Goal: Task Accomplishment & Management: Manage account settings

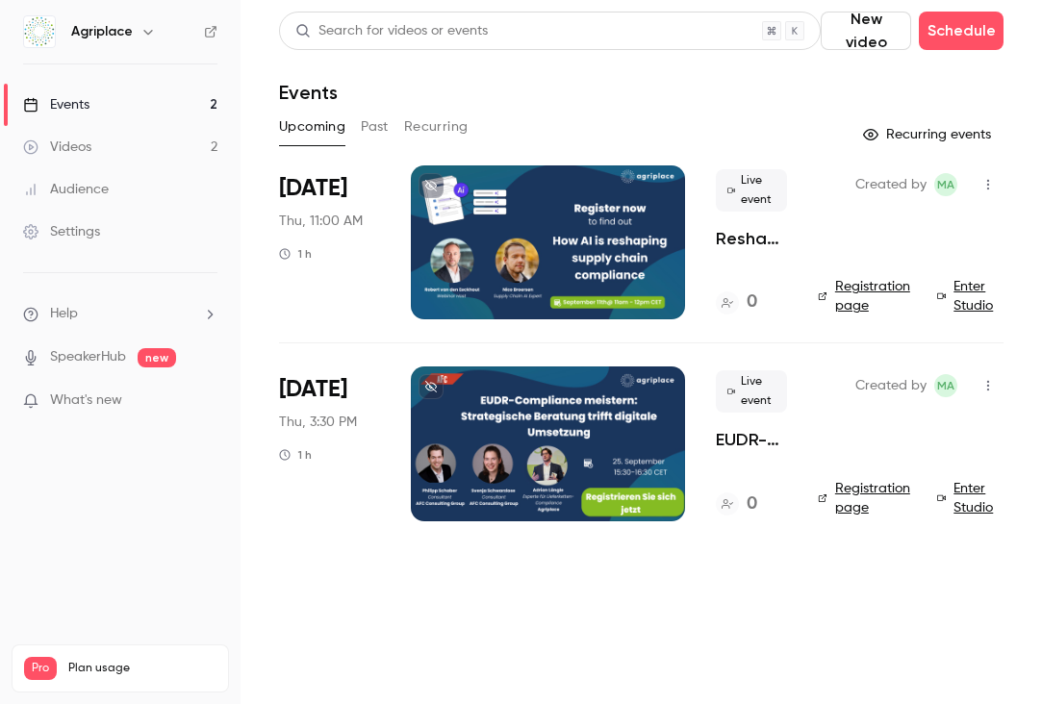
click at [586, 239] on div at bounding box center [548, 242] width 274 height 154
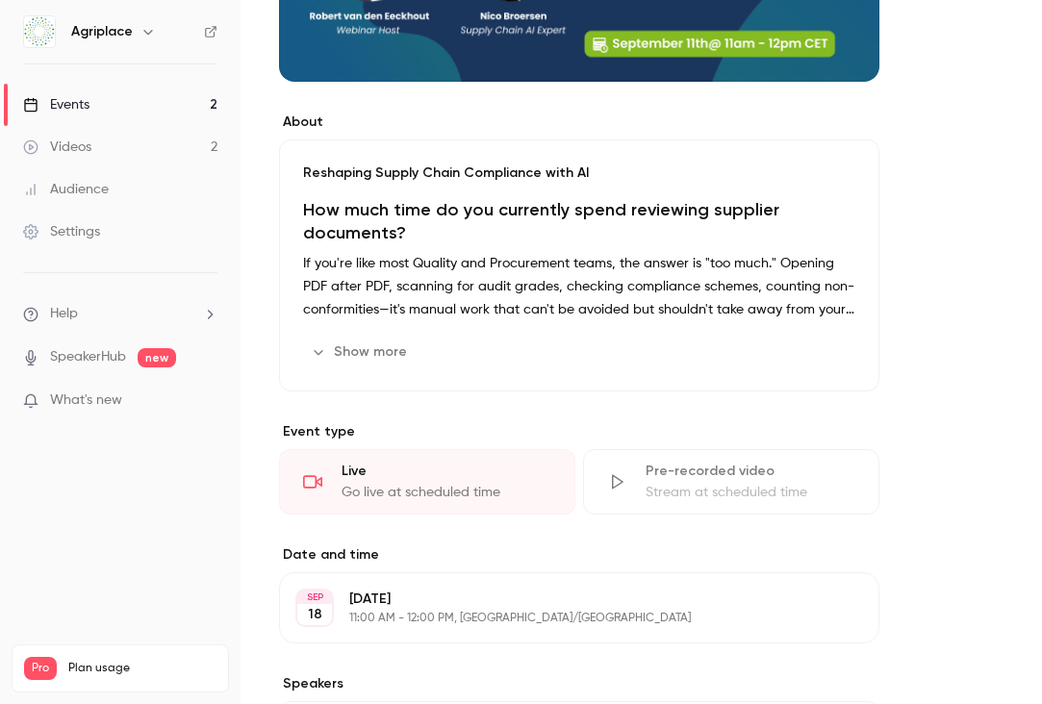
scroll to position [458, 0]
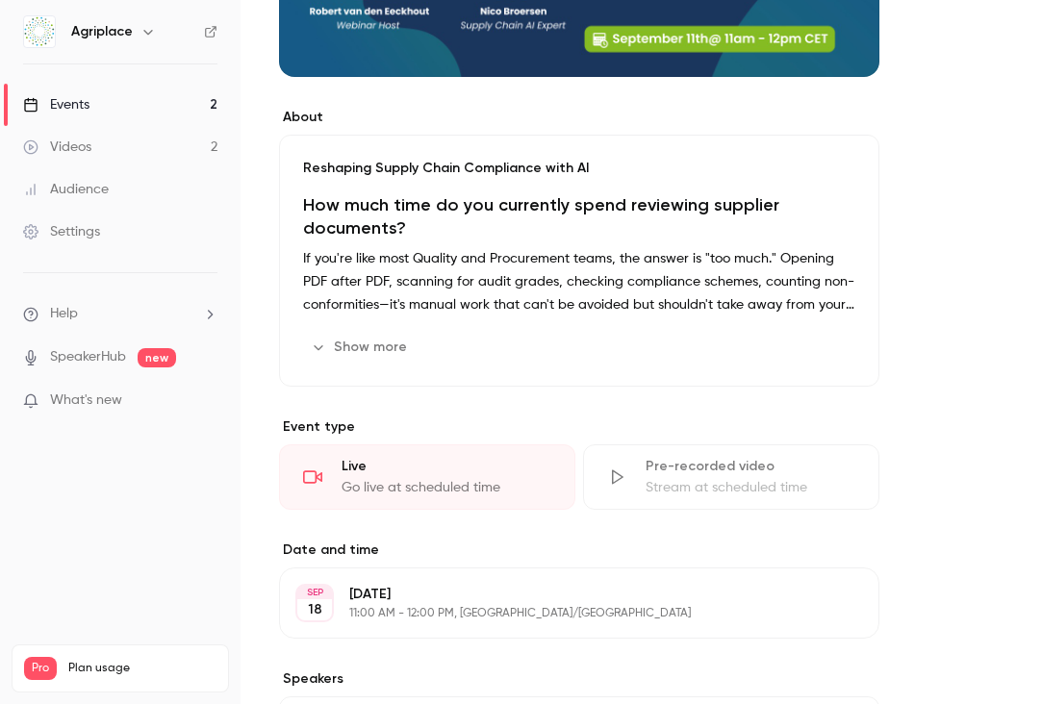
click at [364, 350] on button "Show more" at bounding box center [360, 347] width 115 height 31
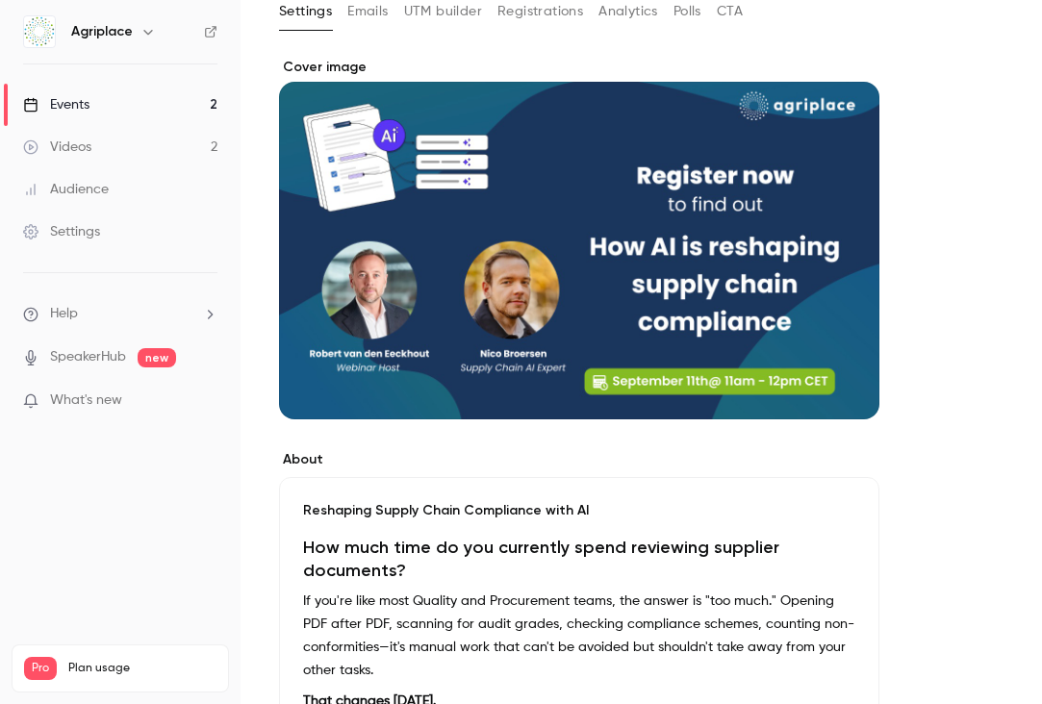
scroll to position [0, 0]
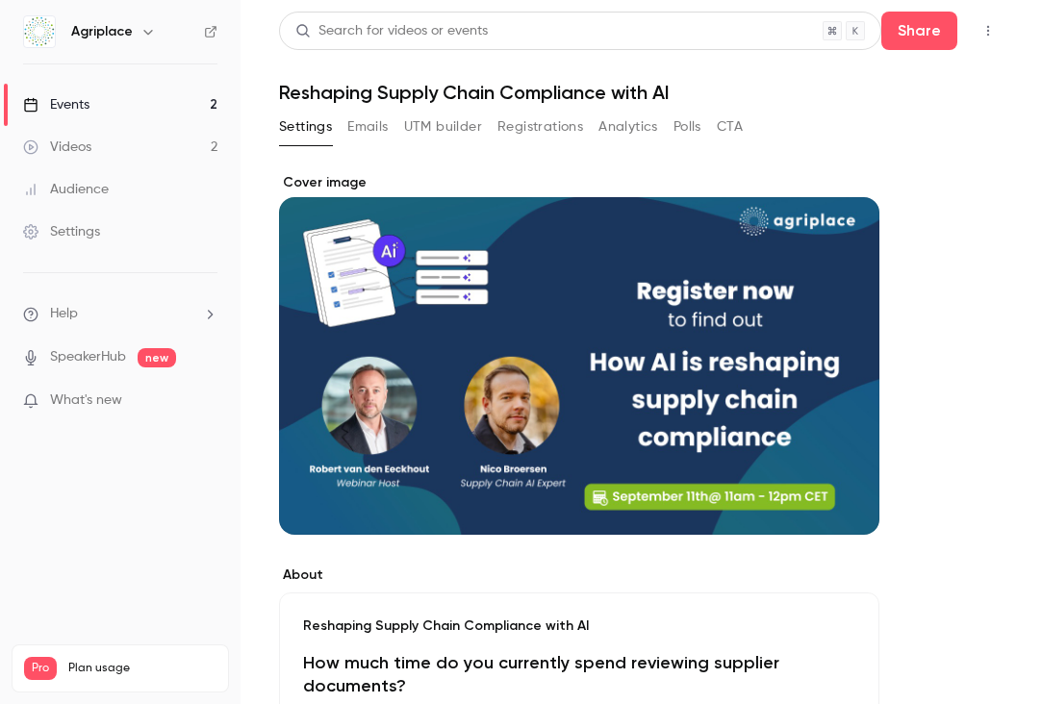
click at [366, 119] on button "Emails" at bounding box center [367, 127] width 40 height 31
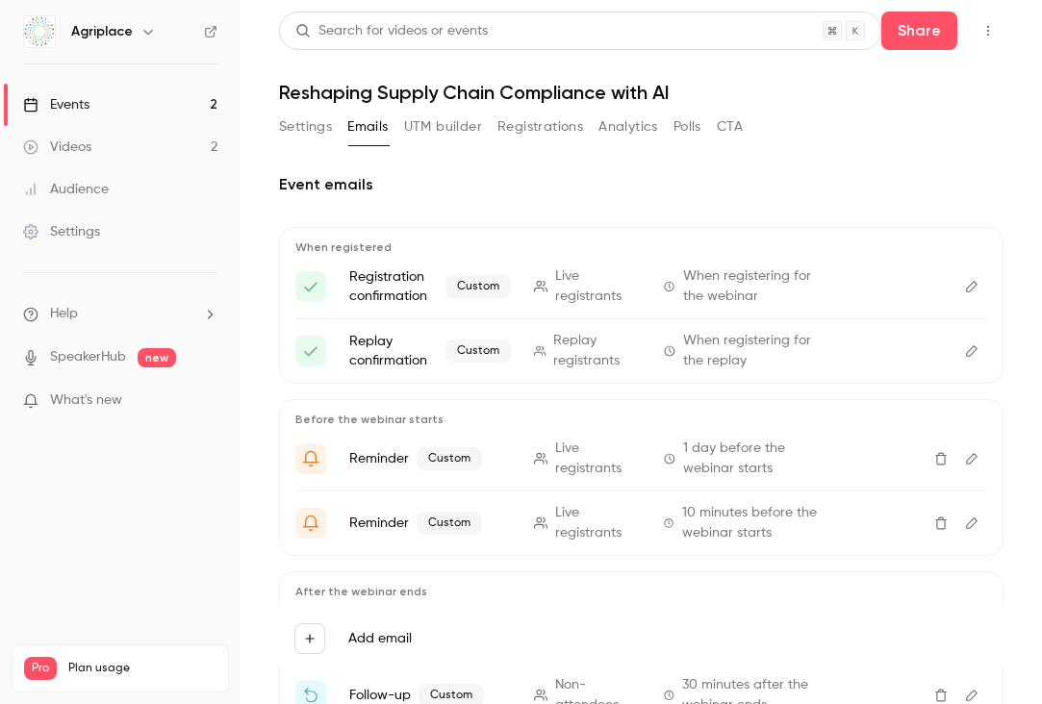
click at [958, 285] on button "Edit" at bounding box center [971, 286] width 31 height 31
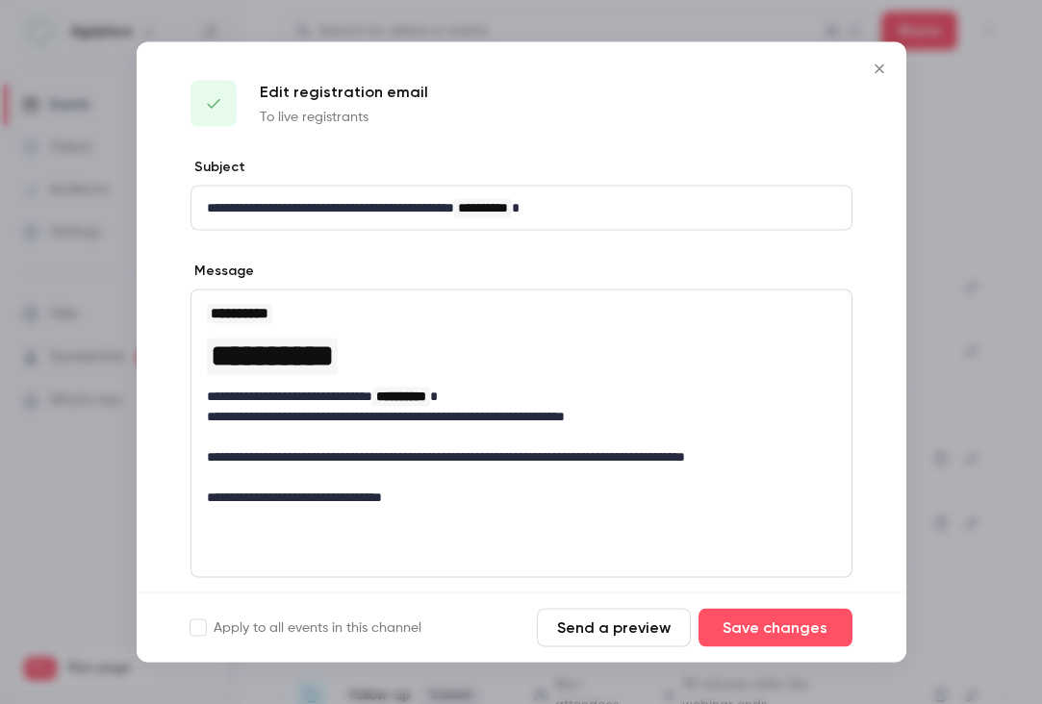
click at [876, 67] on icon "Close" at bounding box center [879, 69] width 23 height 15
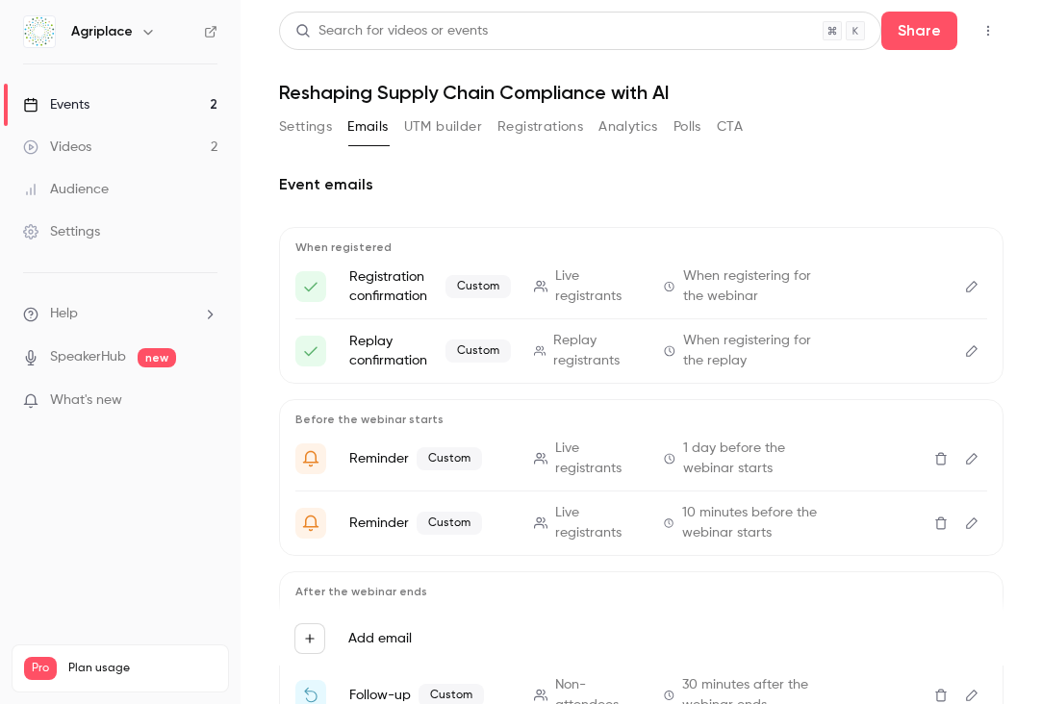
click at [303, 123] on button "Settings" at bounding box center [305, 127] width 53 height 31
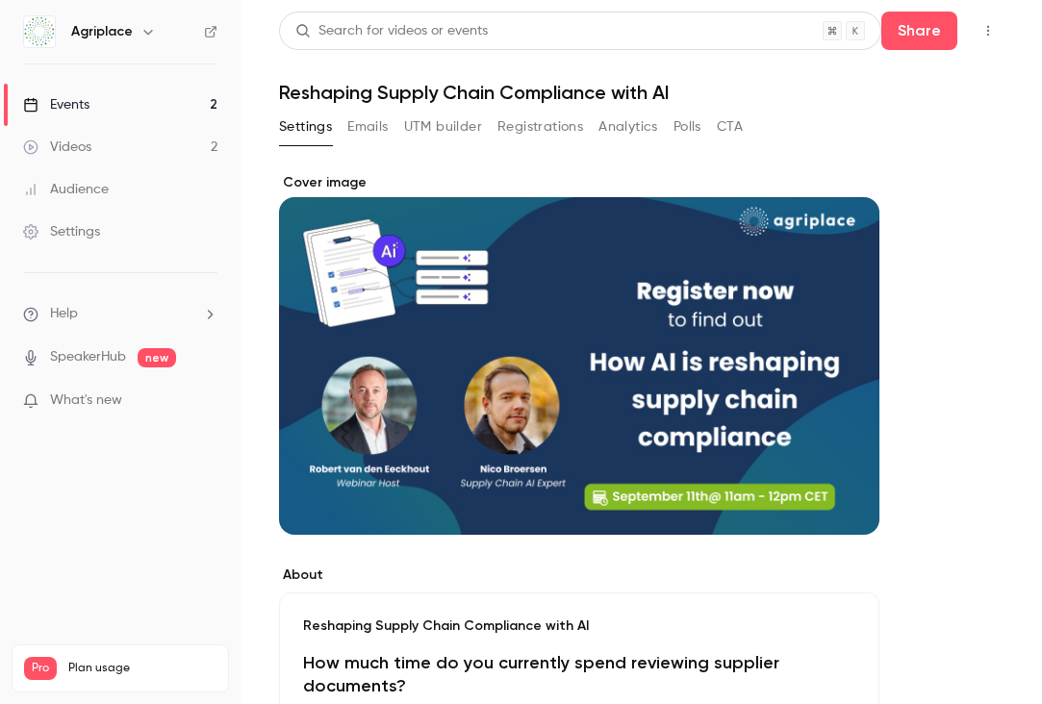
click at [357, 127] on button "Emails" at bounding box center [367, 127] width 40 height 31
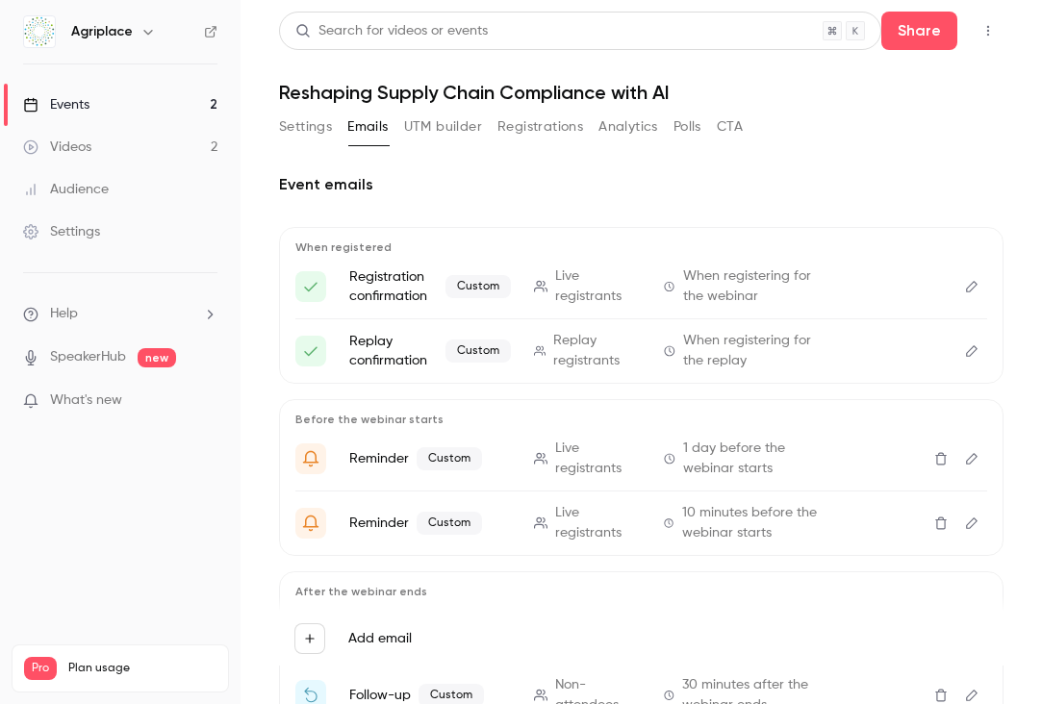
click at [962, 286] on button "Edit" at bounding box center [971, 286] width 31 height 31
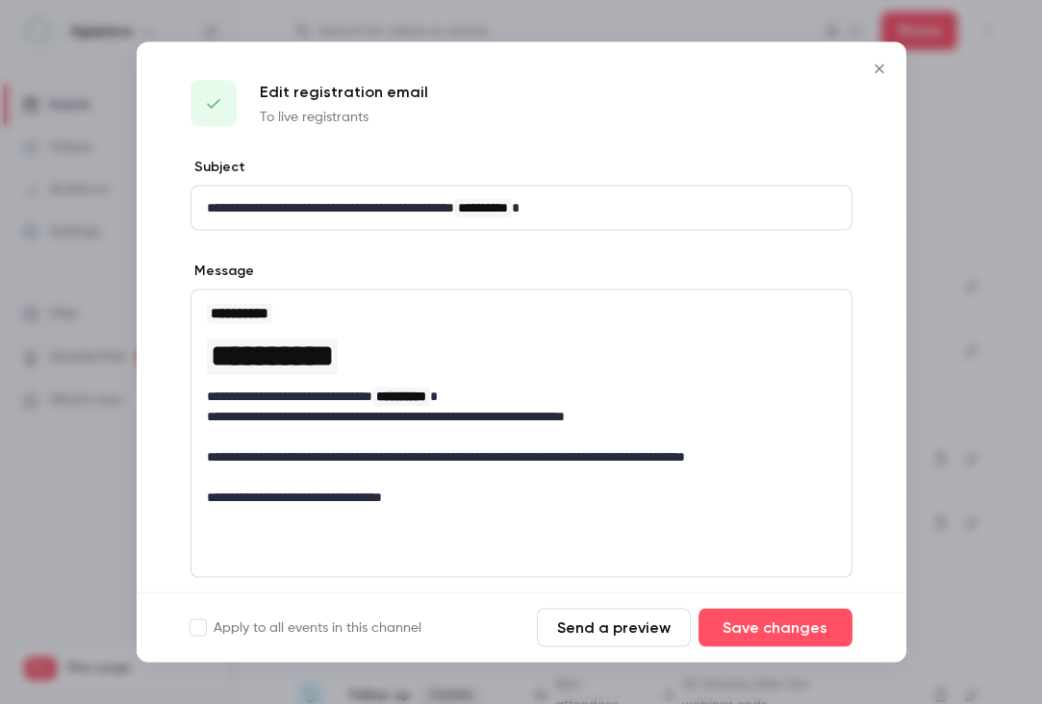
click at [878, 70] on icon "Close" at bounding box center [879, 69] width 23 height 15
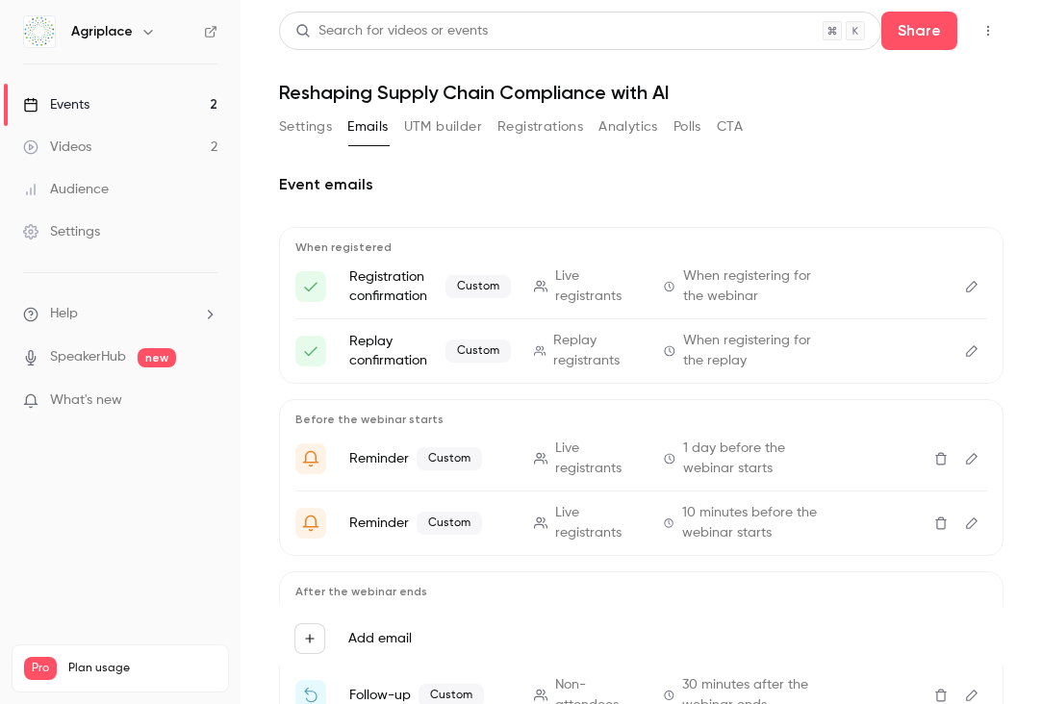
click at [442, 138] on button "UTM builder" at bounding box center [443, 127] width 78 height 31
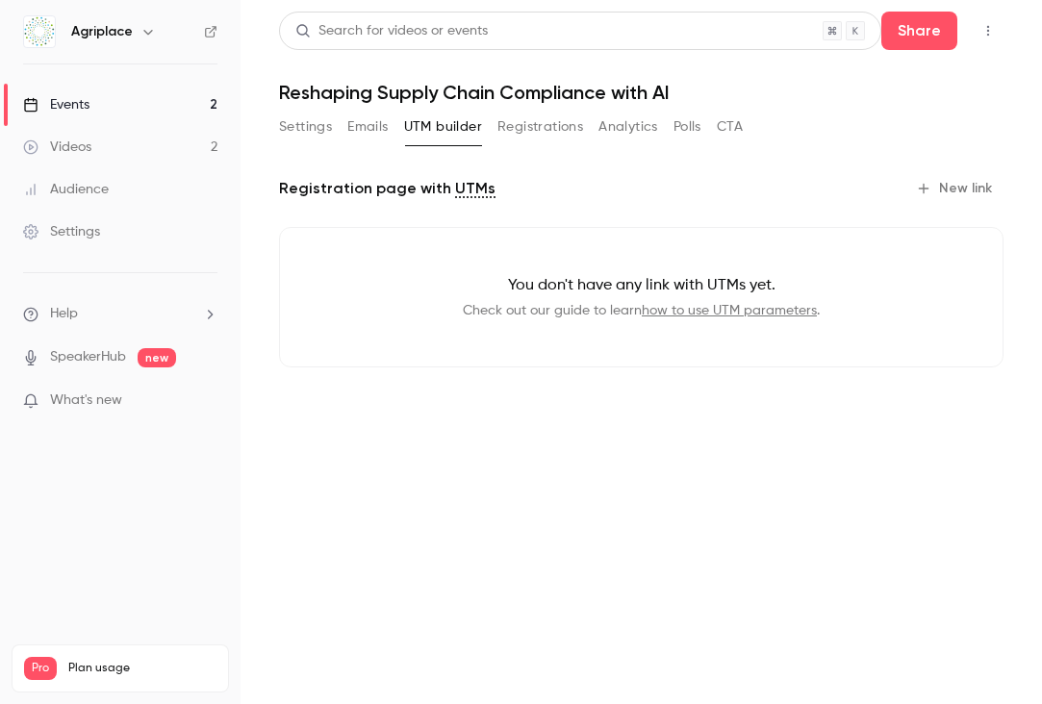
click at [507, 126] on button "Registrations" at bounding box center [540, 127] width 86 height 31
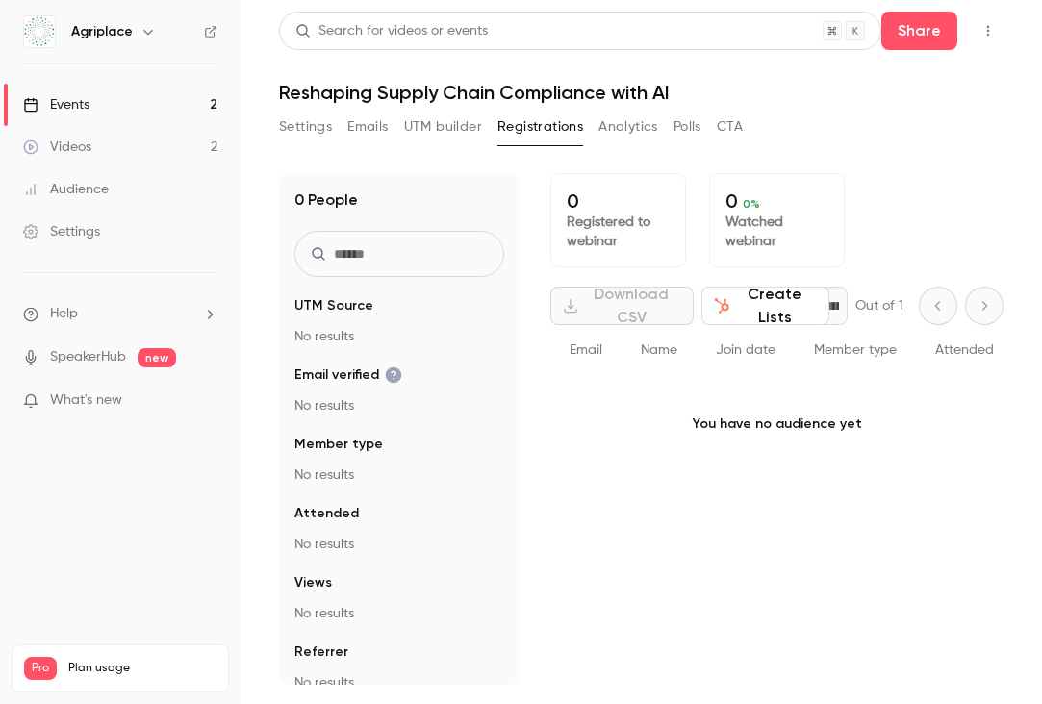
click at [624, 124] on button "Analytics" at bounding box center [628, 127] width 60 height 31
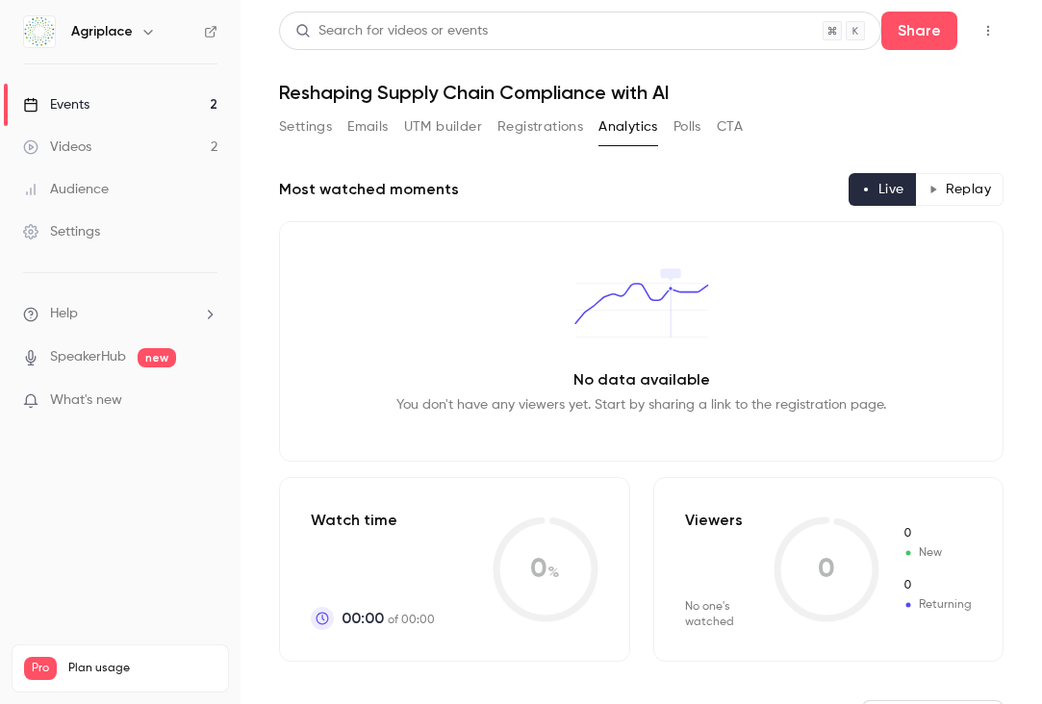
click at [305, 129] on button "Settings" at bounding box center [305, 127] width 53 height 31
click at [300, 120] on button "Settings" at bounding box center [305, 127] width 53 height 31
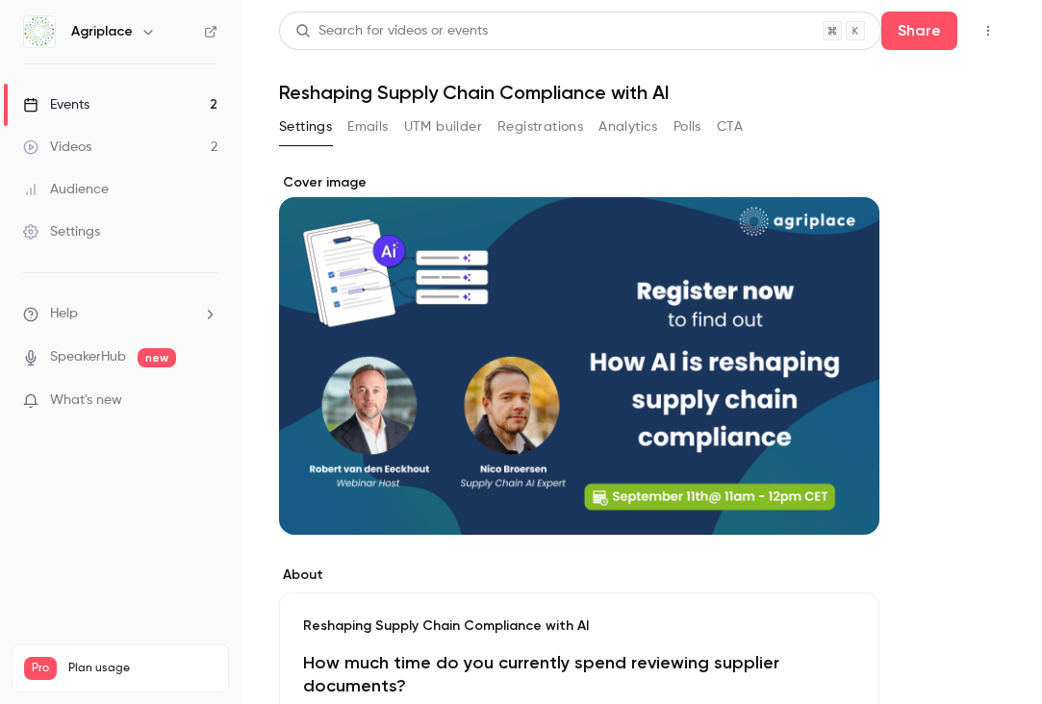
click at [125, 151] on link "Videos 2" at bounding box center [120, 147] width 240 height 42
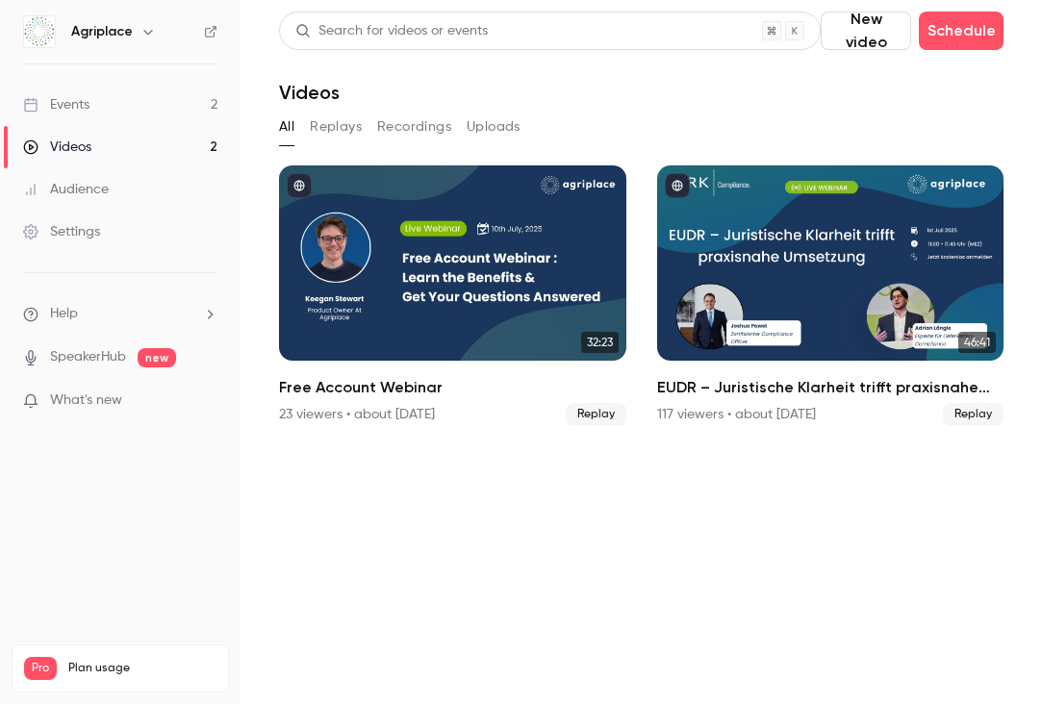
click at [137, 110] on link "Events 2" at bounding box center [120, 105] width 240 height 42
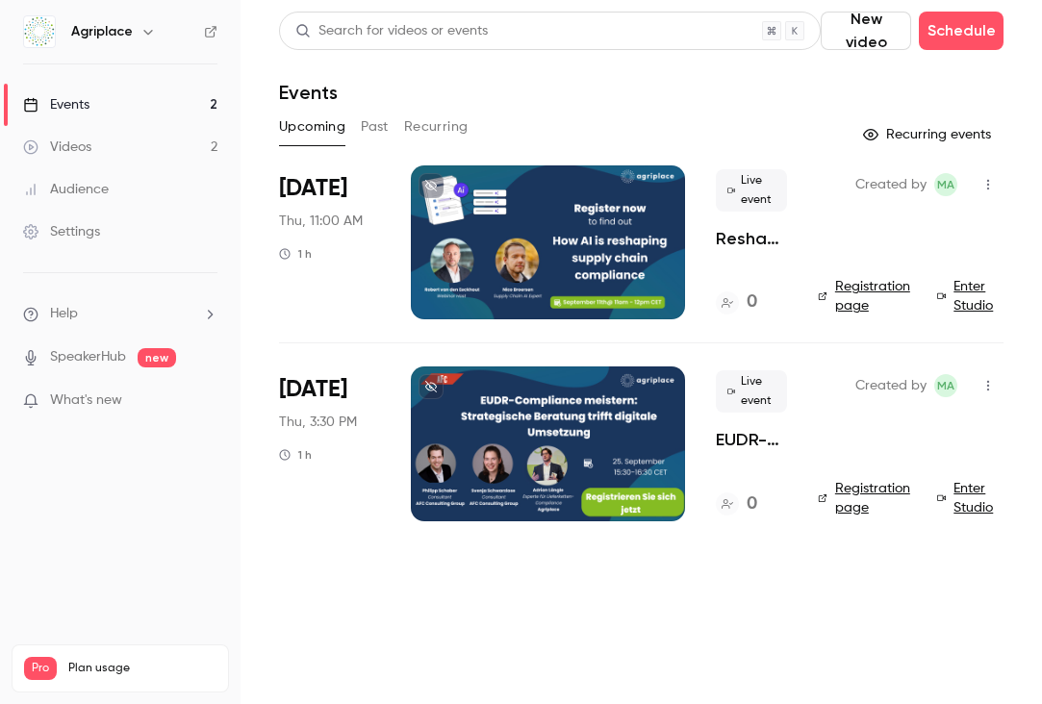
click at [145, 217] on link "Settings" at bounding box center [120, 232] width 240 height 42
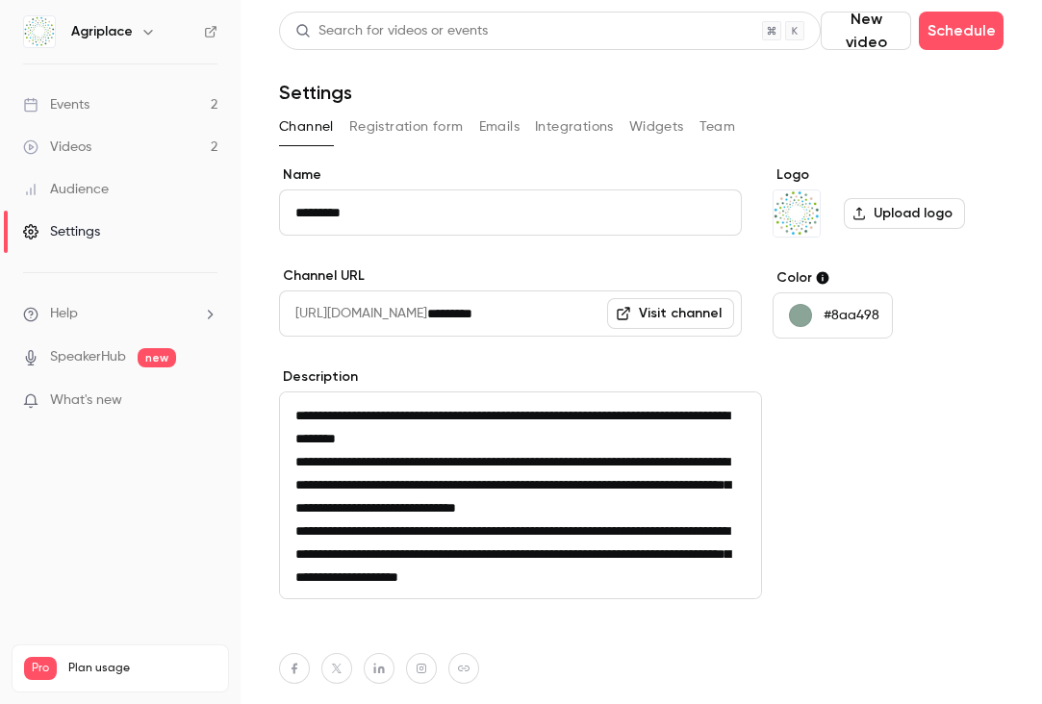
click at [812, 315] on div "button" at bounding box center [800, 315] width 23 height 23
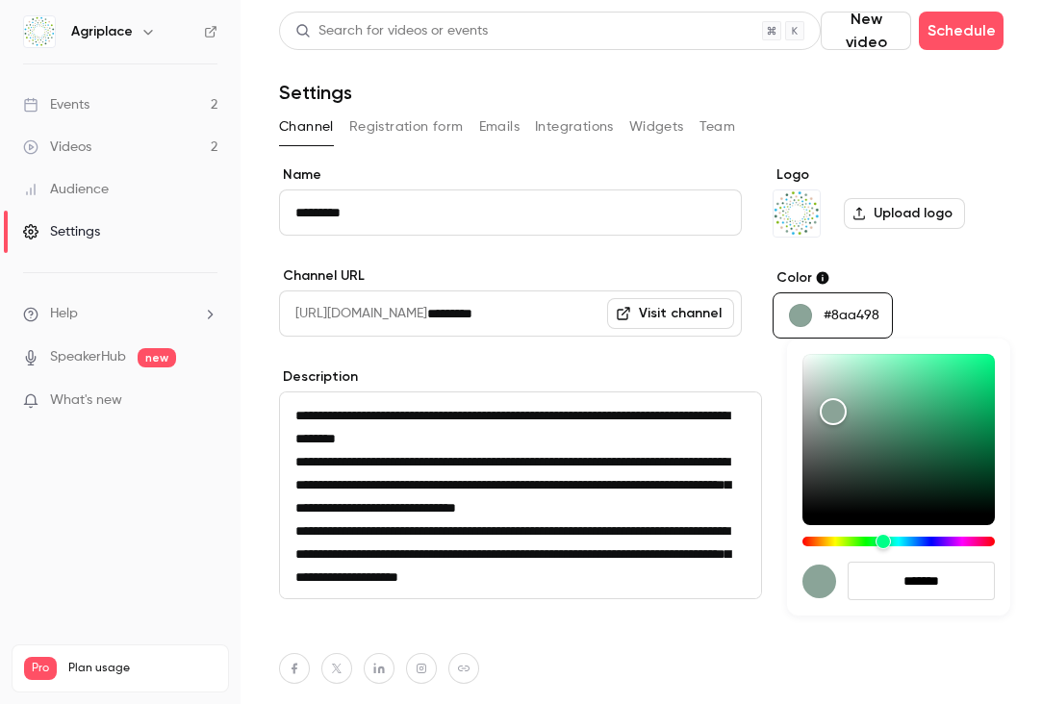
click at [892, 264] on div at bounding box center [521, 352] width 1042 height 704
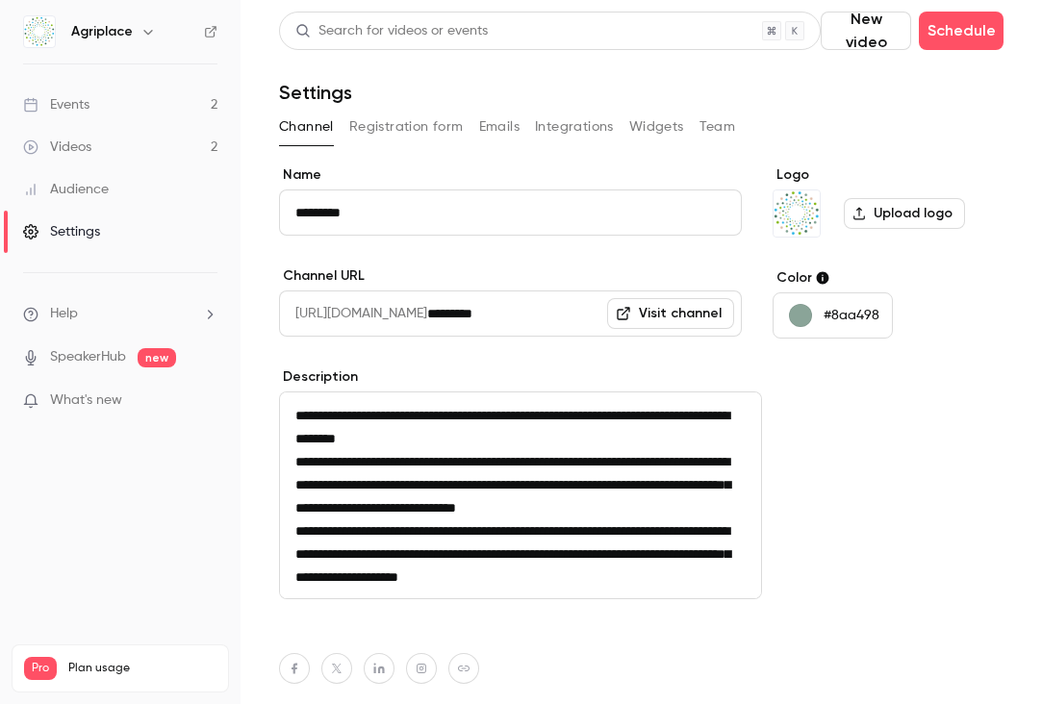
click at [123, 108] on link "Events 2" at bounding box center [120, 105] width 240 height 42
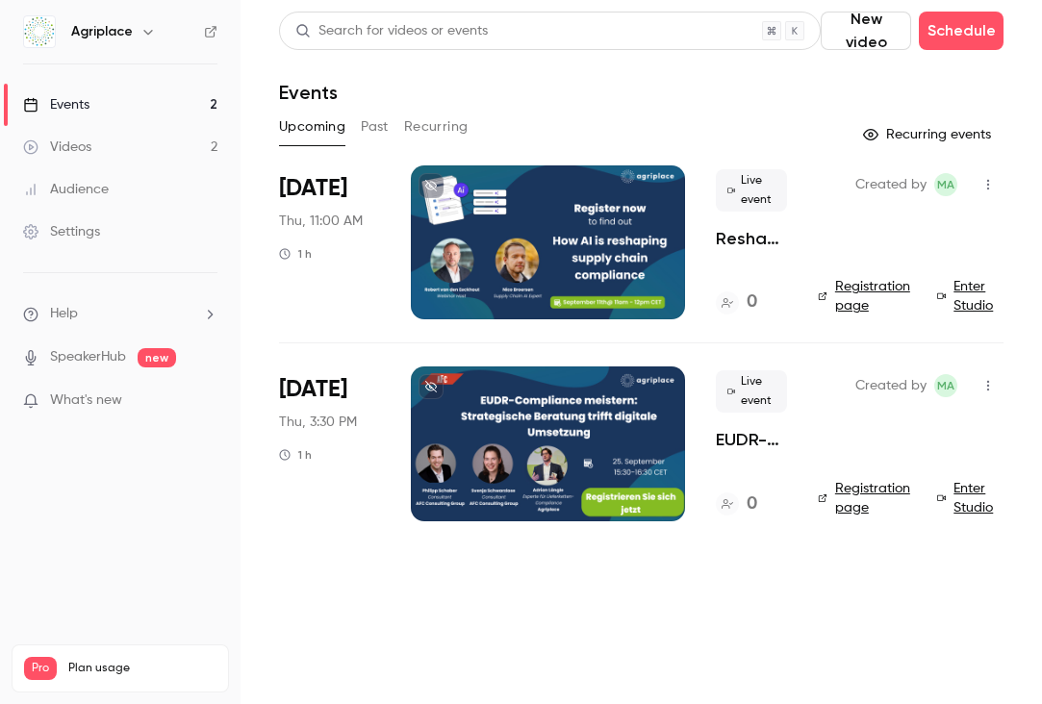
click at [853, 287] on link "Registration page" at bounding box center [866, 296] width 96 height 38
click at [139, 402] on p "What's new" at bounding box center [105, 400] width 164 height 20
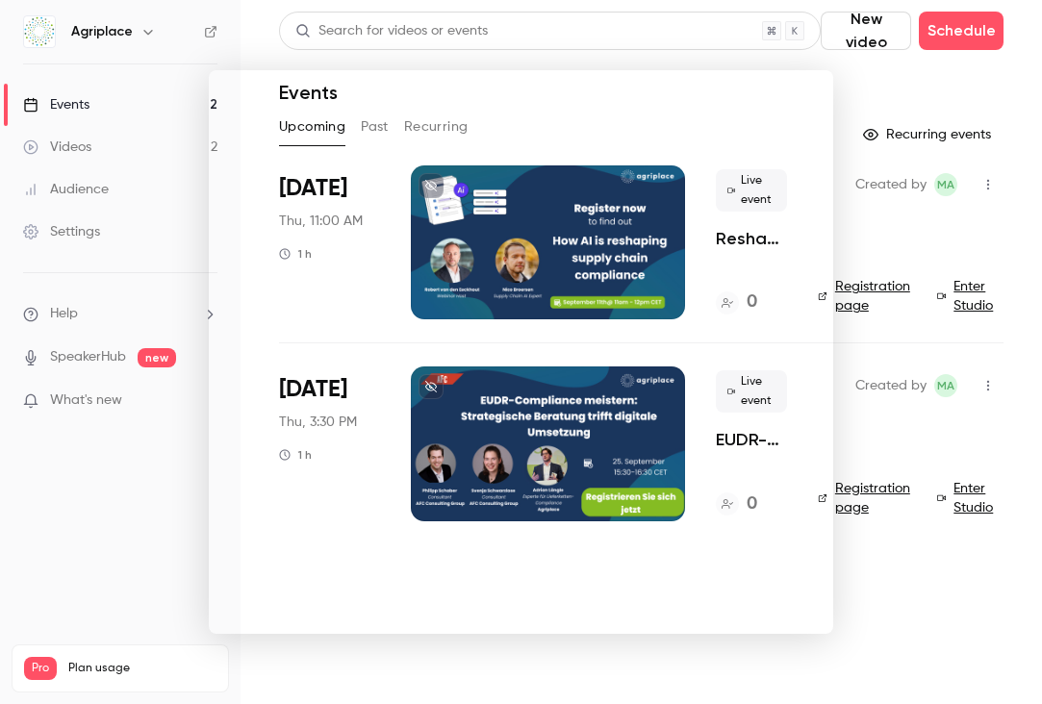
click at [113, 502] on div at bounding box center [521, 352] width 1042 height 704
